Goal: Navigation & Orientation: Find specific page/section

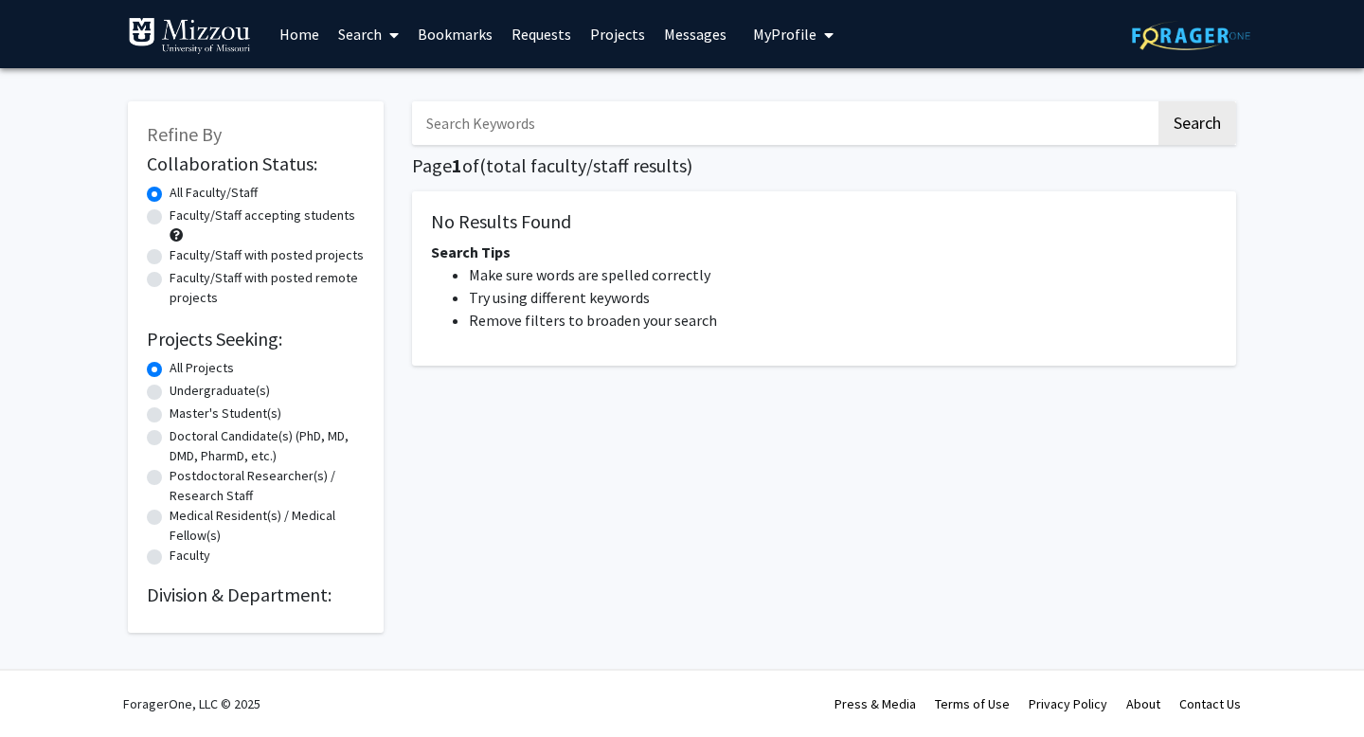
click at [550, 36] on link "Requests" at bounding box center [541, 34] width 79 height 66
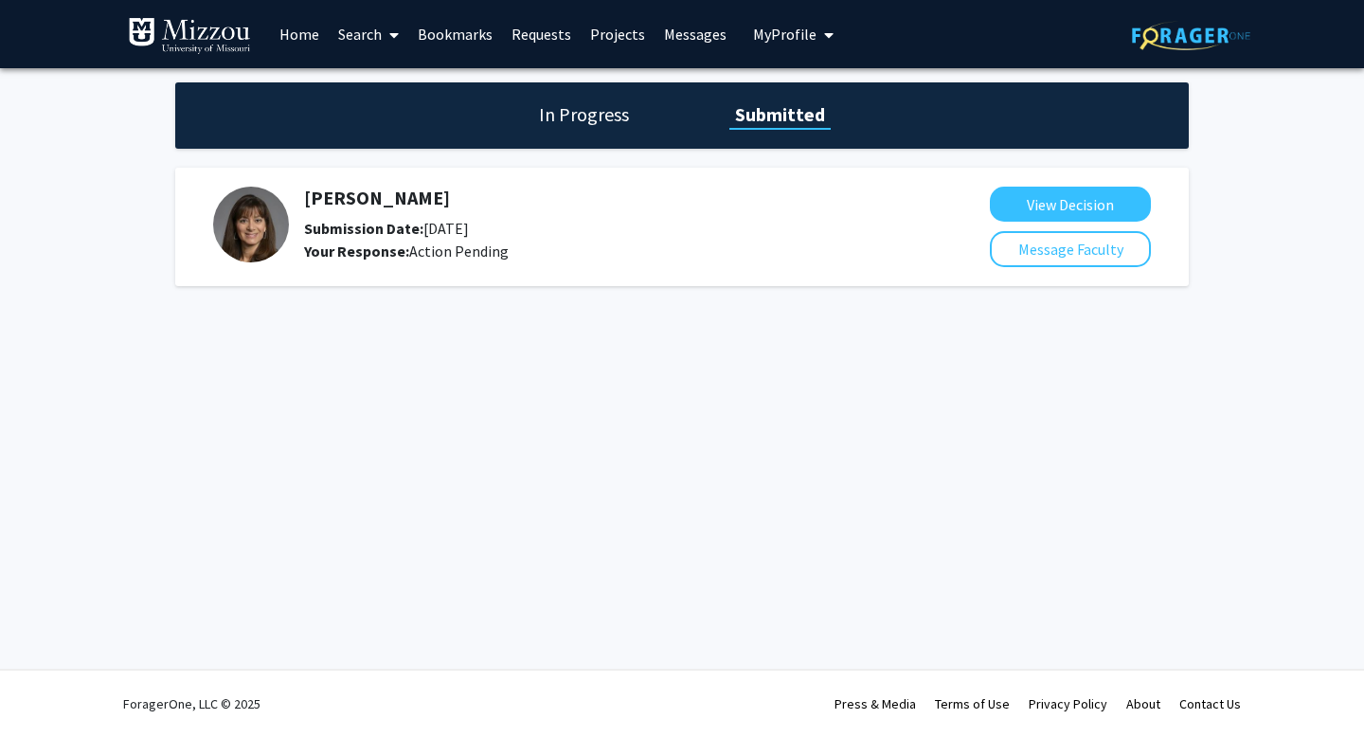
click at [429, 237] on div "Submission Date: [DATE]" at bounding box center [596, 228] width 585 height 23
click at [380, 196] on h5 "[PERSON_NAME]" at bounding box center [596, 198] width 585 height 23
click at [682, 37] on link "Messages" at bounding box center [695, 34] width 81 height 66
